Goal: Register for event/course

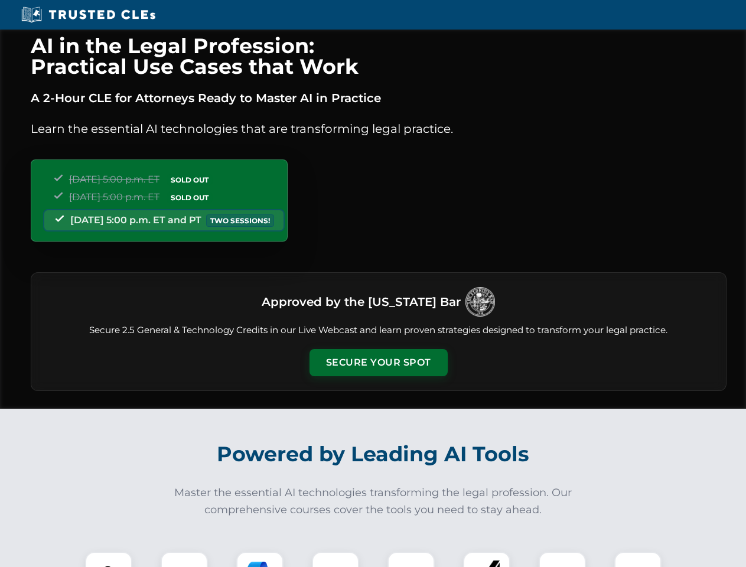
click at [378, 362] on button "Secure Your Spot" at bounding box center [378, 362] width 138 height 27
click at [109, 559] on img at bounding box center [109, 575] width 34 height 34
